Goal: Complete application form

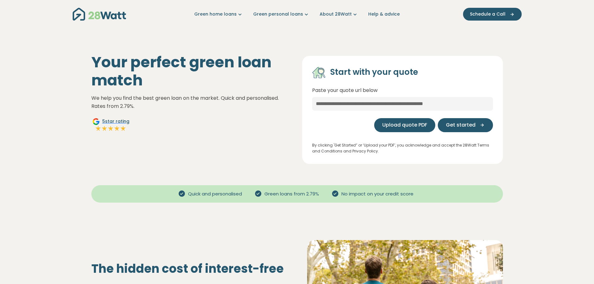
click at [418, 125] on span "Upload quote PDF" at bounding box center [404, 124] width 45 height 7
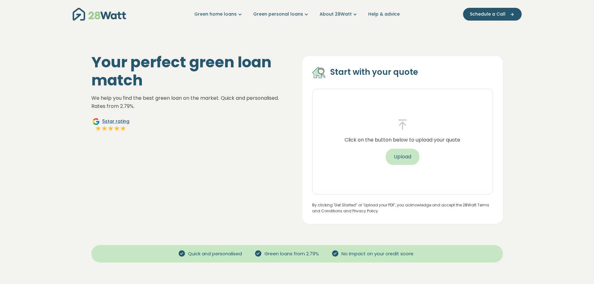
click at [409, 156] on button "Upload" at bounding box center [403, 157] width 34 height 16
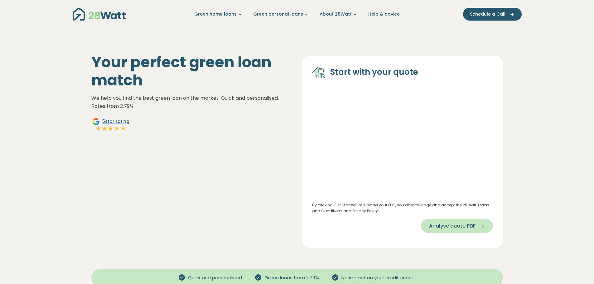
click at [469, 225] on span "Analyse quote PDF" at bounding box center [452, 225] width 46 height 7
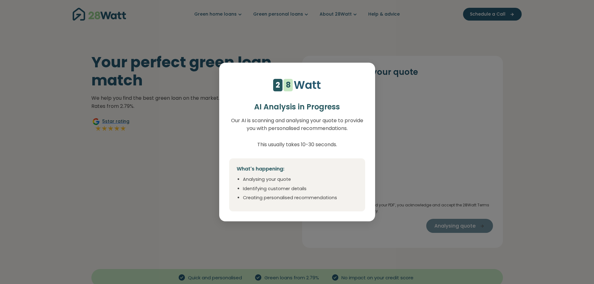
select select "***"
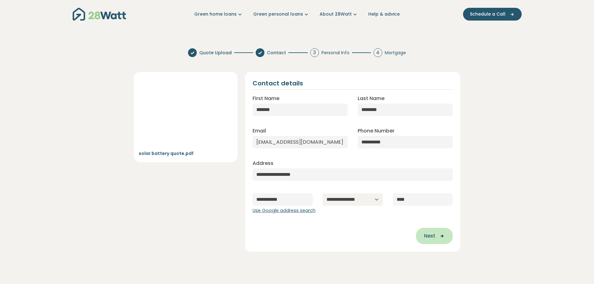
click at [440, 232] on button "Next" at bounding box center [434, 236] width 37 height 16
type input "**********"
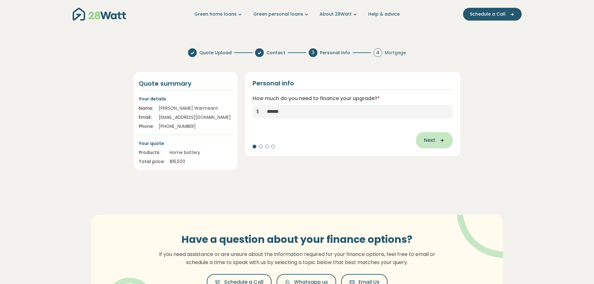
click at [437, 142] on icon "button" at bounding box center [439, 140] width 9 height 6
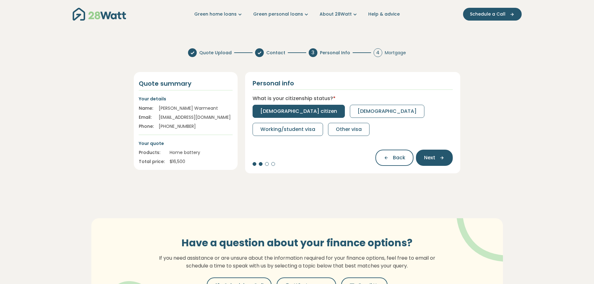
click at [294, 109] on span "[DEMOGRAPHIC_DATA] citizen" at bounding box center [298, 111] width 77 height 7
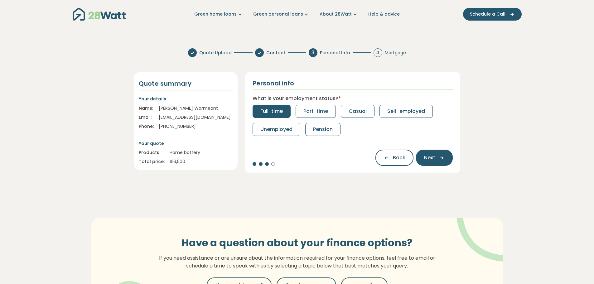
click at [281, 113] on span "Full-time" at bounding box center [271, 111] width 22 height 7
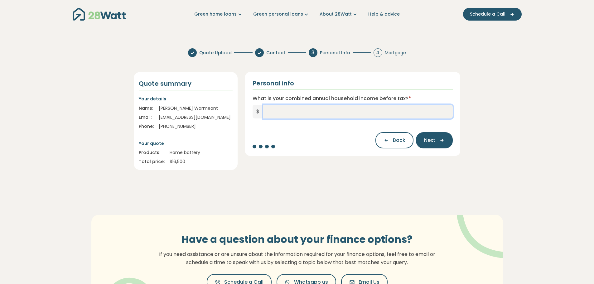
click at [312, 112] on input "What is your combined annual household income before tax? *" at bounding box center [358, 112] width 190 height 14
type input "*******"
click at [435, 139] on span "Next" at bounding box center [429, 140] width 11 height 7
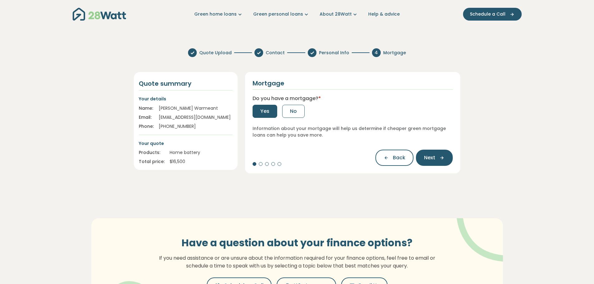
click at [260, 108] on button "Yes" at bounding box center [265, 111] width 25 height 13
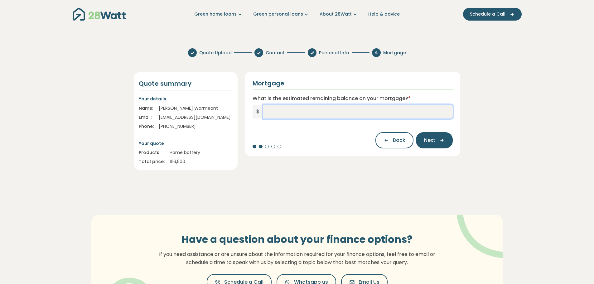
click at [285, 115] on input "What is the estimated remaining balance on your mortgage? *" at bounding box center [358, 112] width 190 height 14
type input "*******"
click at [432, 140] on span "Next" at bounding box center [429, 140] width 11 height 7
click at [351, 110] on input "What is your current interest rate? *" at bounding box center [353, 112] width 200 height 14
type input "***"
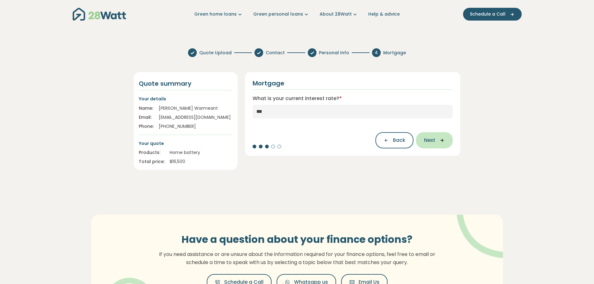
click at [437, 138] on icon "button" at bounding box center [439, 140] width 9 height 6
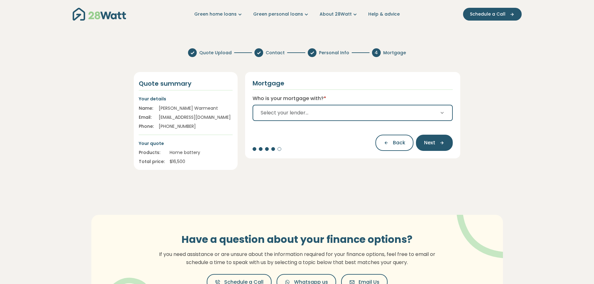
click at [406, 118] on button "Select your lender..." at bounding box center [353, 113] width 200 height 16
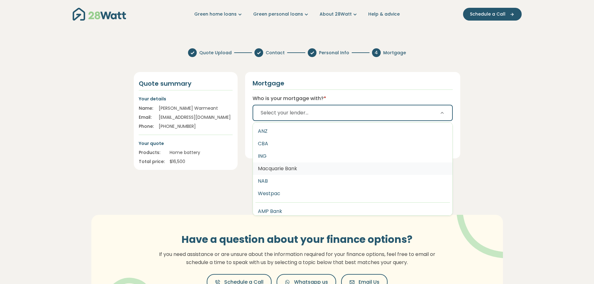
click at [349, 166] on button "Macquarie Bank" at bounding box center [353, 168] width 200 height 12
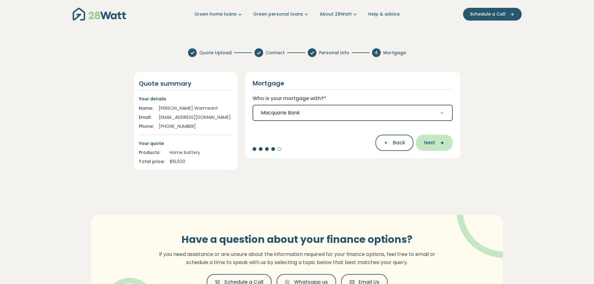
click at [428, 146] on span "Next" at bounding box center [429, 142] width 11 height 7
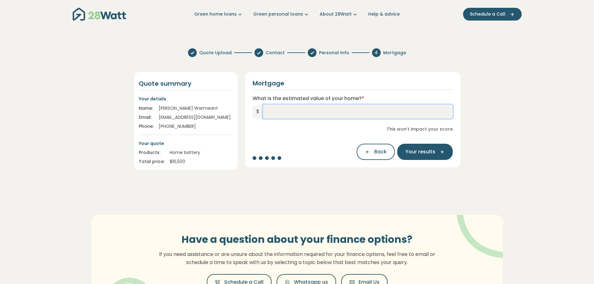
click at [359, 110] on input "What is the estimated value of your home? *" at bounding box center [358, 112] width 190 height 14
type input "*********"
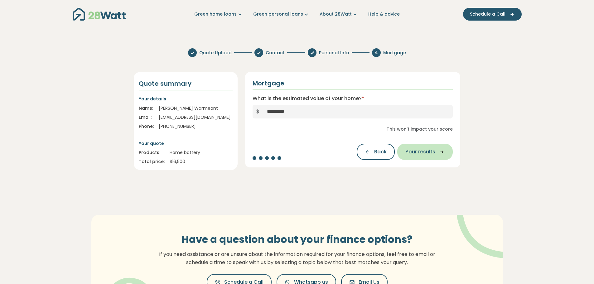
click at [420, 147] on button "Your results" at bounding box center [424, 152] width 55 height 16
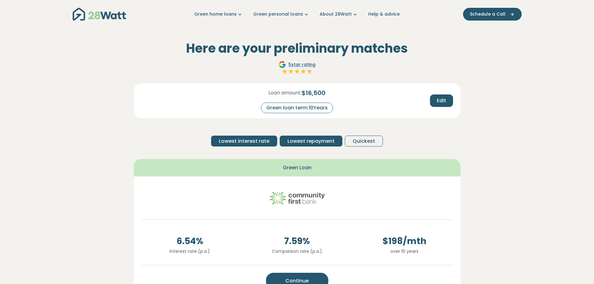
click at [312, 142] on span "Lowest repayment" at bounding box center [310, 140] width 47 height 7
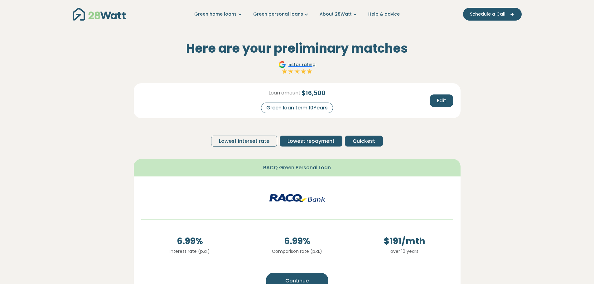
click at [363, 140] on span "Quickest" at bounding box center [364, 140] width 22 height 7
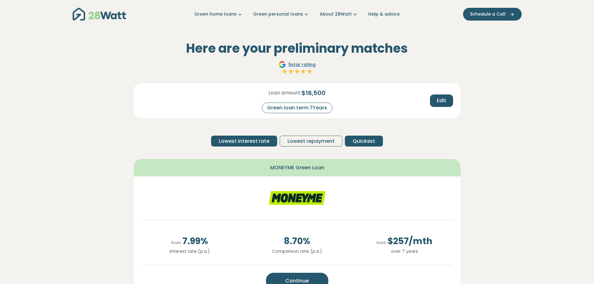
click at [243, 140] on span "Lowest interest rate" at bounding box center [244, 140] width 51 height 7
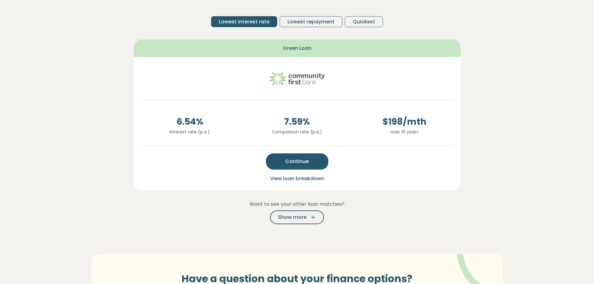
scroll to position [107, 0]
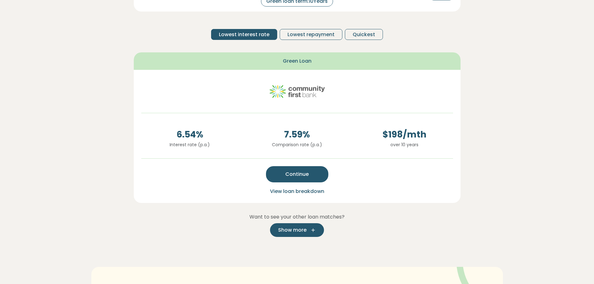
click at [302, 236] on button "Show more" at bounding box center [297, 230] width 54 height 14
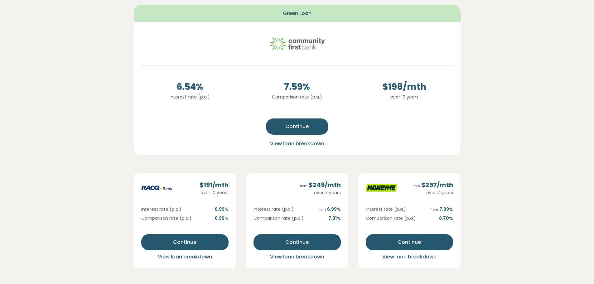
scroll to position [154, 0]
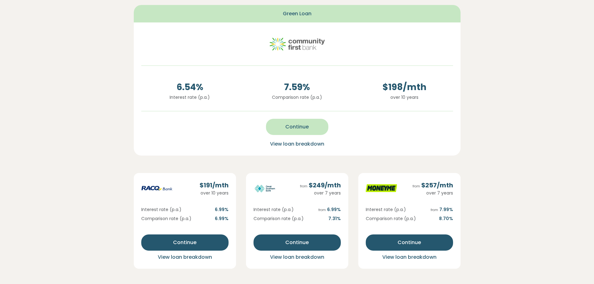
click at [313, 129] on button "Continue" at bounding box center [297, 127] width 62 height 16
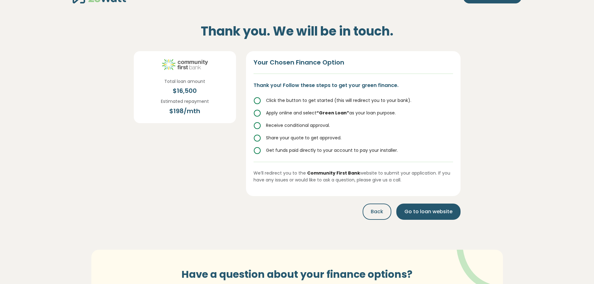
scroll to position [0, 0]
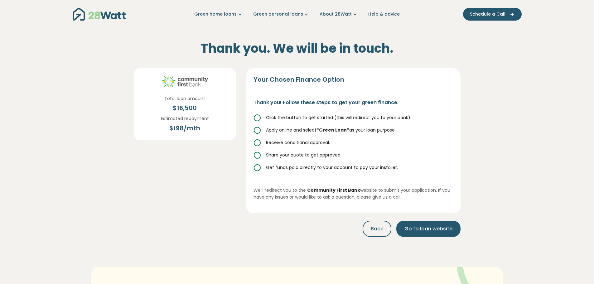
click at [257, 118] on icon at bounding box center [256, 117] width 7 height 7
click at [433, 232] on span "Go to loan website" at bounding box center [428, 228] width 48 height 7
click at [437, 229] on span "Go to loan website" at bounding box center [428, 228] width 48 height 7
drag, startPoint x: 423, startPoint y: 233, endPoint x: 421, endPoint y: 238, distance: 6.3
click at [421, 238] on div "Thank you. We will be in touch. Total loan amount $ 16,500 Estimated repayment …" at bounding box center [297, 134] width 337 height 213
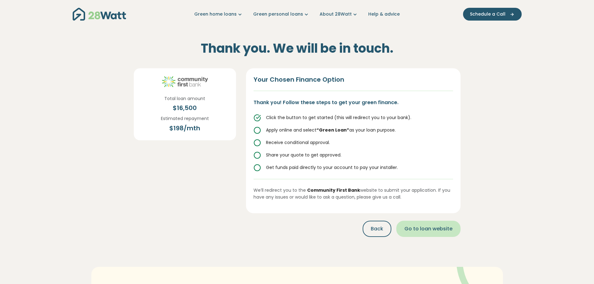
click at [422, 228] on span "Go to loan website" at bounding box center [428, 228] width 48 height 7
drag, startPoint x: 422, startPoint y: 228, endPoint x: 330, endPoint y: 245, distance: 92.9
click at [438, 229] on span "Go to loan website" at bounding box center [428, 228] width 48 height 7
click at [431, 224] on button "Go to loan website" at bounding box center [428, 229] width 64 height 16
